Goal: Task Accomplishment & Management: Complete application form

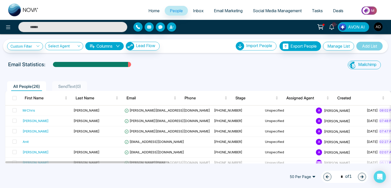
click at [171, 28] on icon "button" at bounding box center [171, 26] width 3 height 3
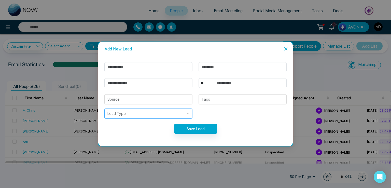
click at [129, 114] on input "search" at bounding box center [147, 114] width 78 height 10
click at [126, 117] on input "search" at bounding box center [147, 114] width 78 height 10
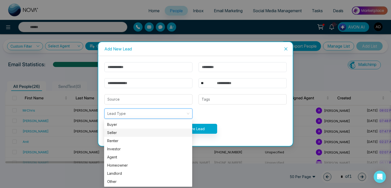
click at [245, 135] on form "** **** *** *** *** **** *** Source Tags Lead Type Save Lead" at bounding box center [195, 101] width 189 height 78
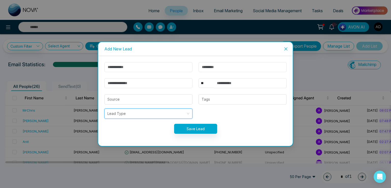
click at [145, 115] on input "search" at bounding box center [147, 114] width 78 height 10
click at [286, 48] on icon "close" at bounding box center [286, 49] width 4 height 4
